Goal: Information Seeking & Learning: Learn about a topic

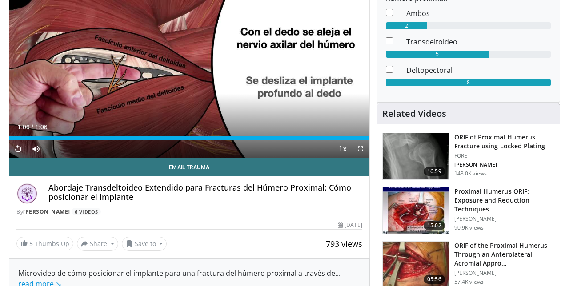
scroll to position [145, 0]
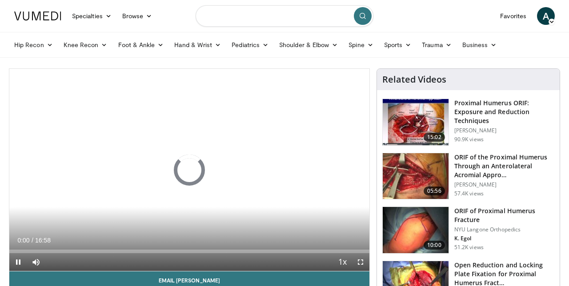
click at [267, 19] on input "Search topics, interventions" at bounding box center [285, 15] width 178 height 21
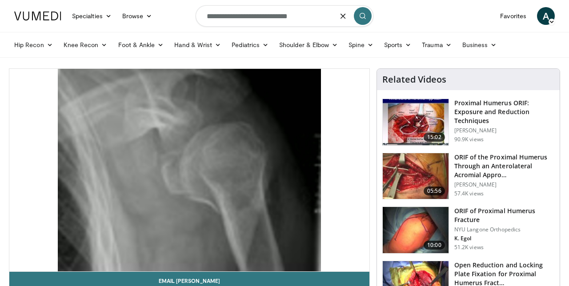
click at [359, 25] on input "**********" at bounding box center [285, 15] width 178 height 21
type input "**********"
click at [358, 22] on button "submit" at bounding box center [363, 16] width 18 height 18
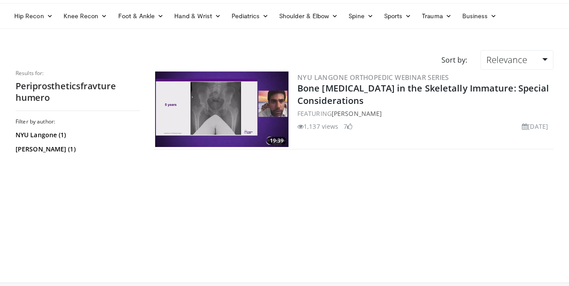
scroll to position [28, 0]
click at [325, 24] on link "Shoulder & Elbow" at bounding box center [308, 17] width 69 height 18
click at [279, 60] on div "Elbow Shoulder" at bounding box center [290, 44] width 107 height 36
click at [316, 20] on link "Shoulder & Elbow" at bounding box center [308, 17] width 69 height 18
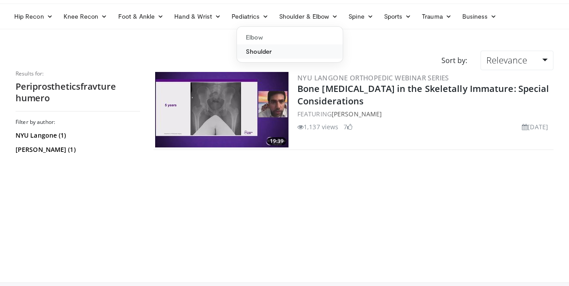
click at [263, 53] on link "Shoulder" at bounding box center [290, 51] width 106 height 14
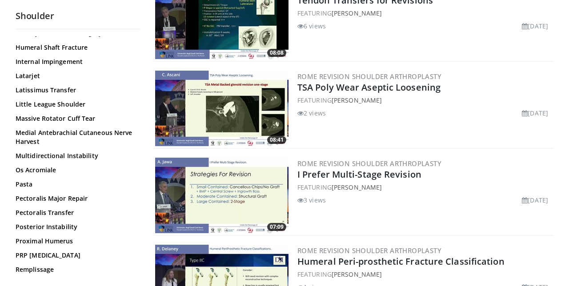
scroll to position [288, 0]
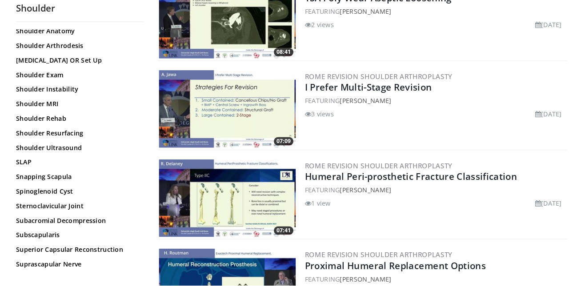
scroll to position [881, 0]
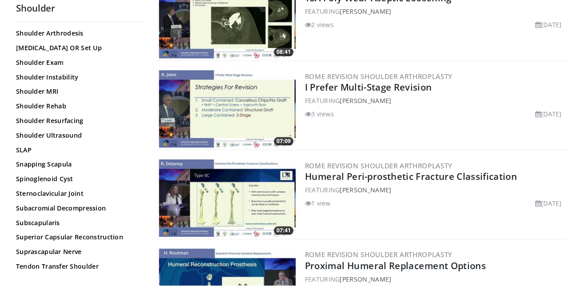
click at [335, 286] on div "Rome Revision Shoulder Arthroplasty Proximal Humeral Replacement Options FEATUR…" at bounding box center [424, 289] width 254 height 76
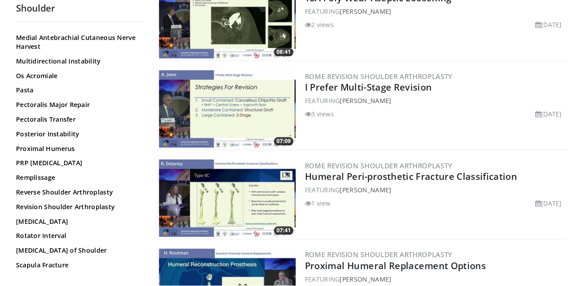
scroll to position [599, 0]
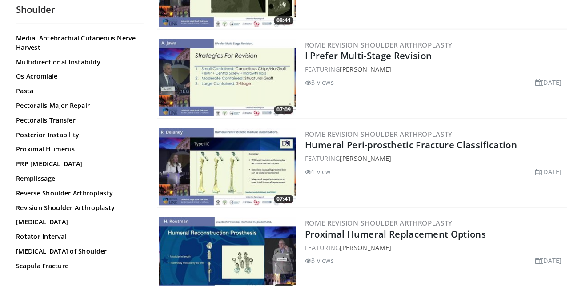
scroll to position [411, 0]
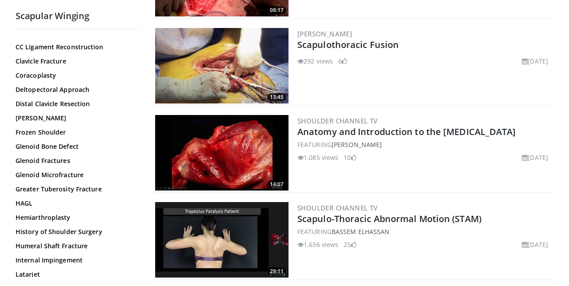
scroll to position [374, 0]
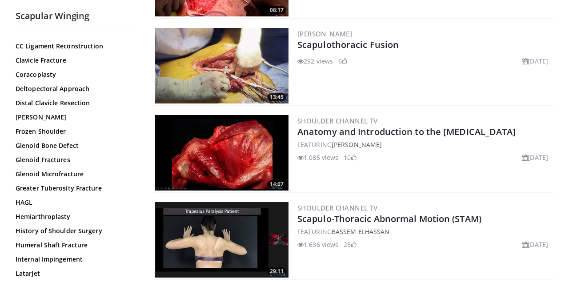
click at [84, 246] on link "Humeral Shaft Fracture" at bounding box center [76, 245] width 120 height 9
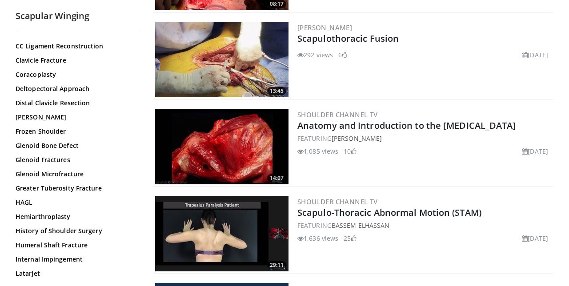
scroll to position [546, 0]
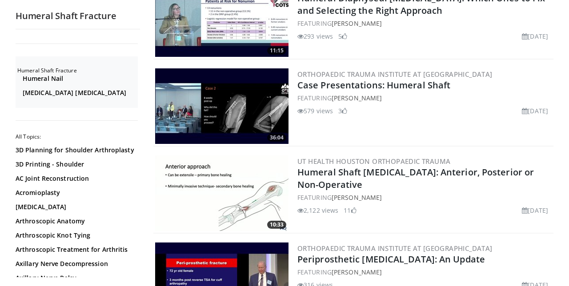
scroll to position [555, 0]
